Goal: Task Accomplishment & Management: Use online tool/utility

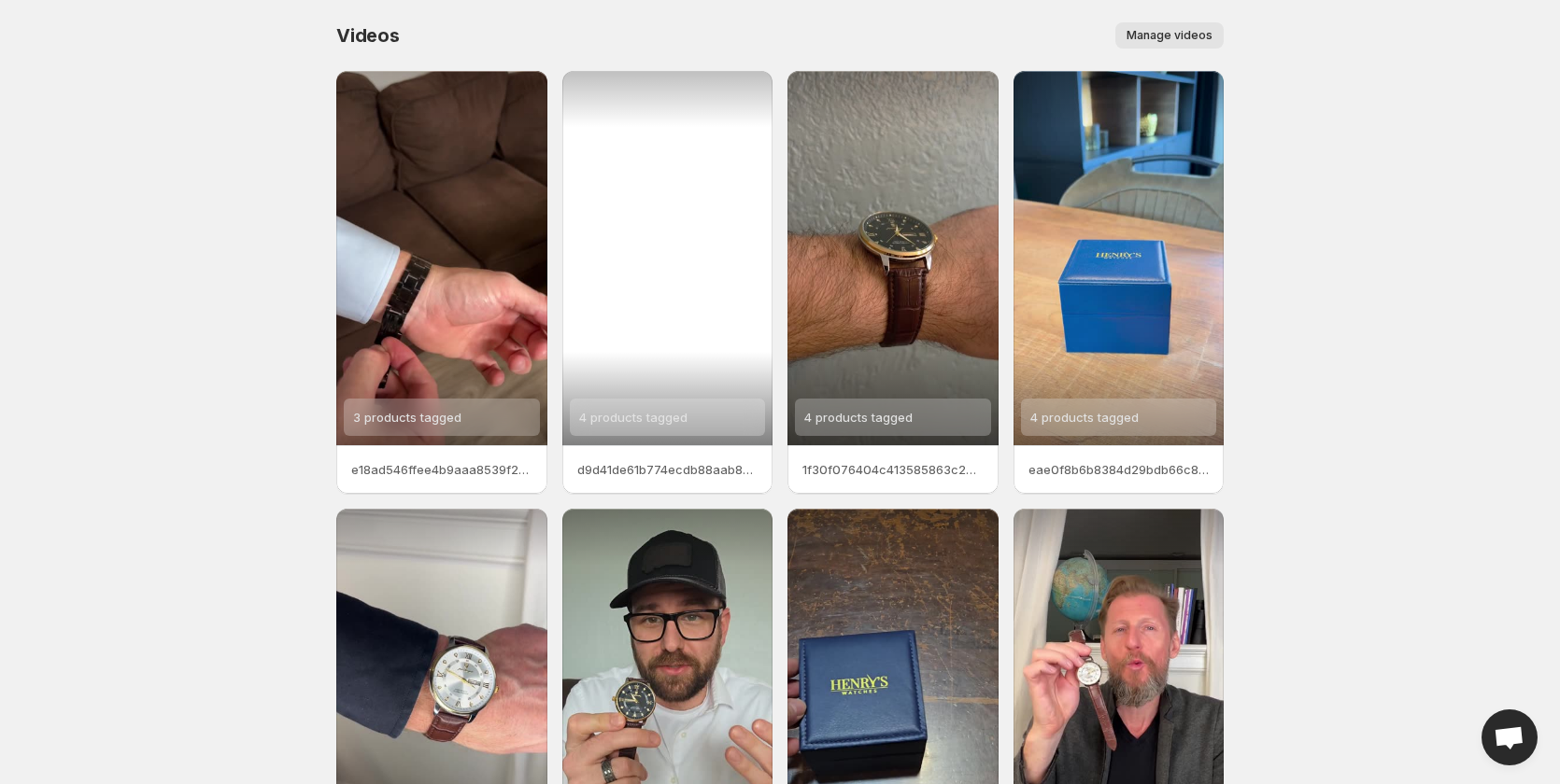
click at [636, 422] on span "4 products tagged" at bounding box center [633, 417] width 109 height 15
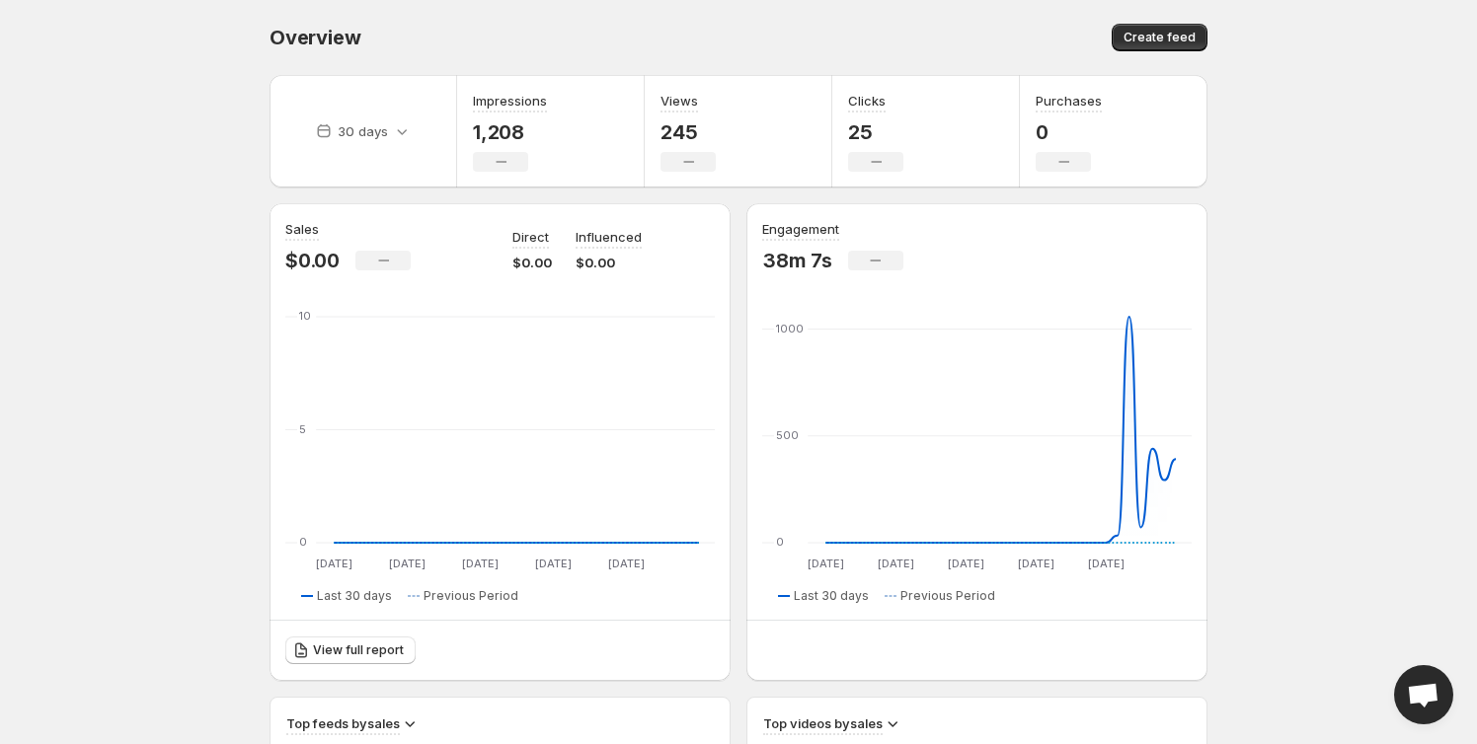
click at [133, 416] on body "Home Feeds Videos Subscription Settings Overview. This page is ready Overview C…" at bounding box center [738, 372] width 1477 height 744
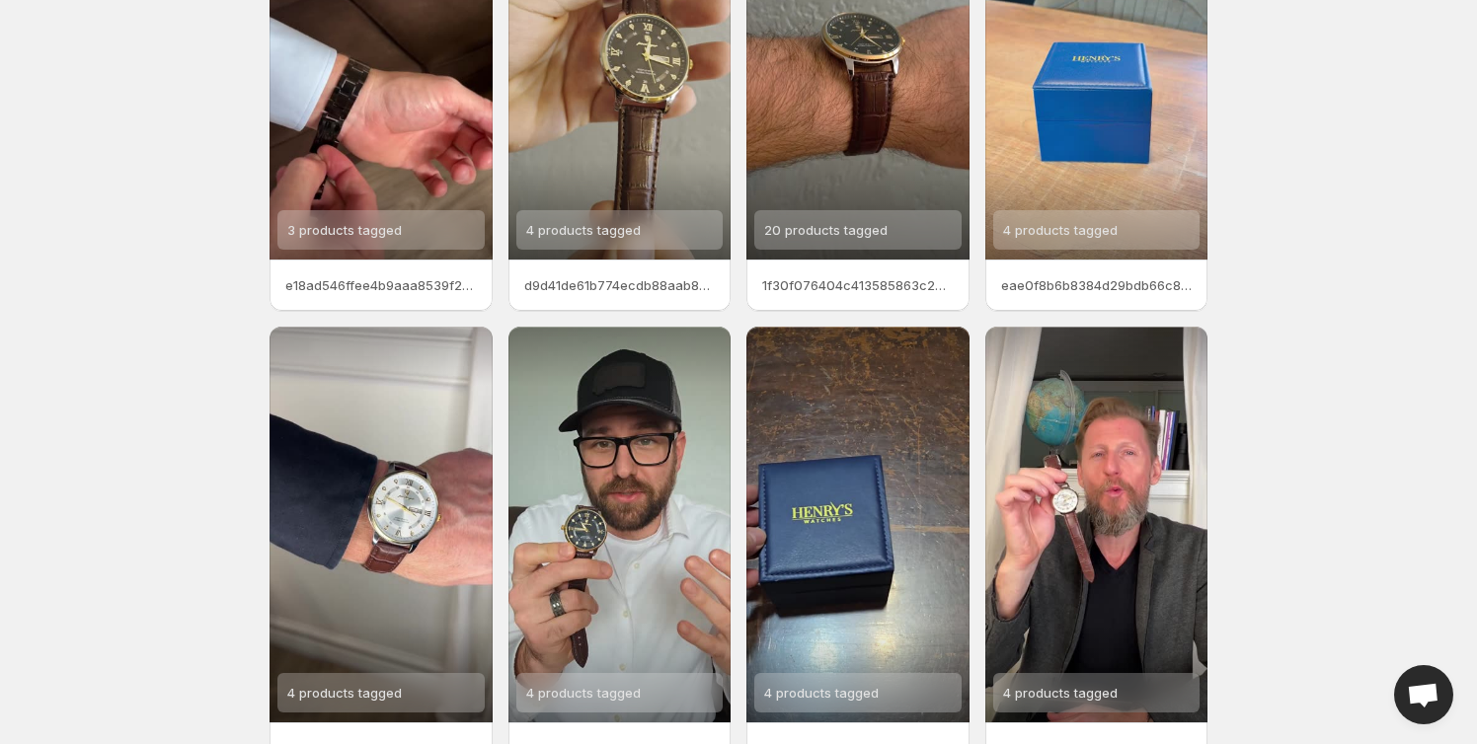
scroll to position [332, 0]
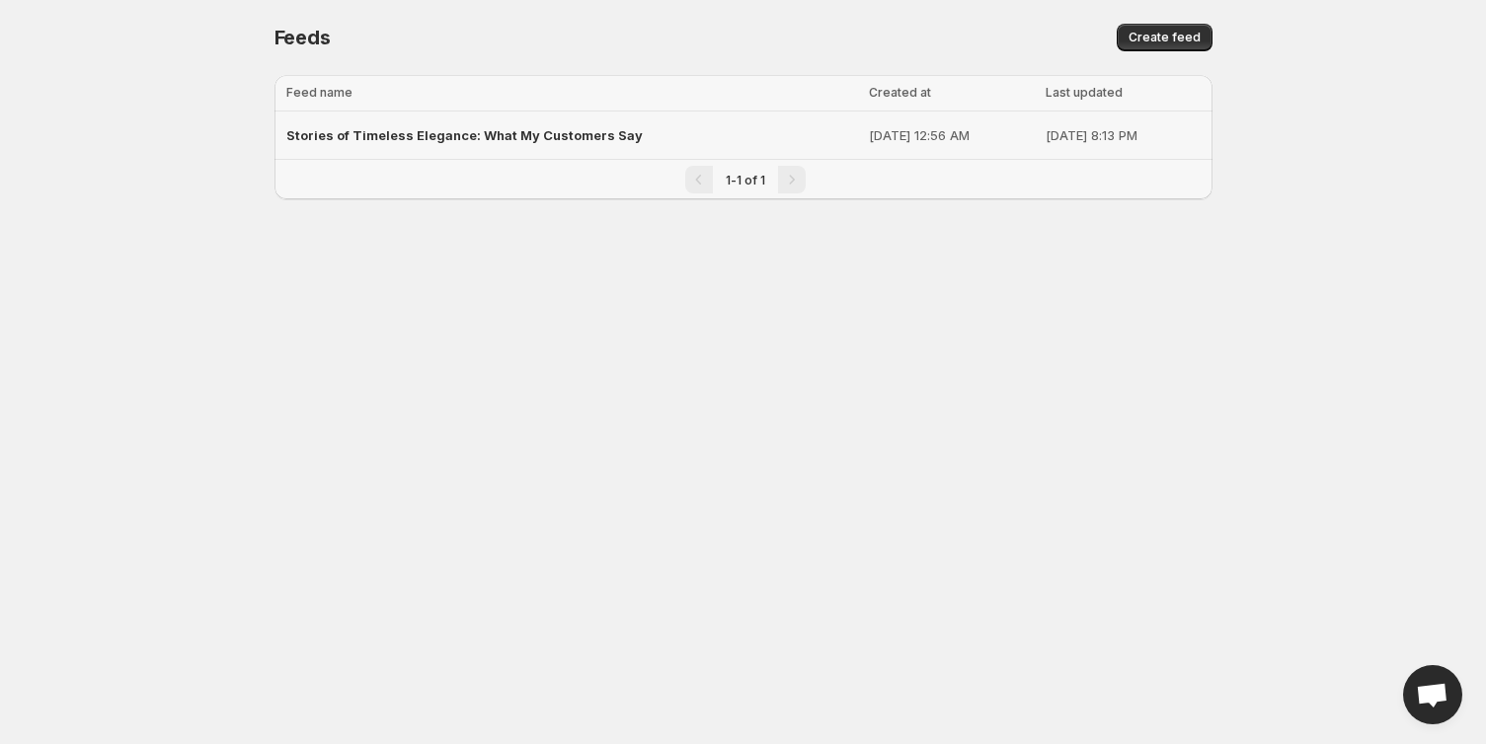
click at [869, 136] on p "[DATE] 12:56 AM" at bounding box center [951, 135] width 165 height 20
